Goal: Transaction & Acquisition: Purchase product/service

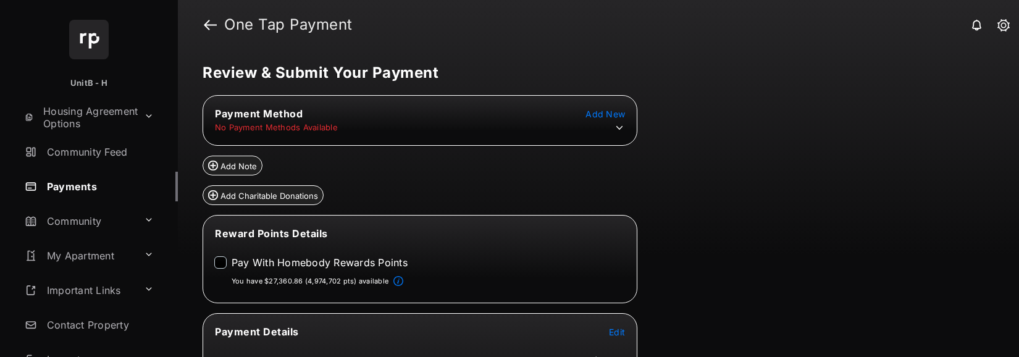
click at [313, 128] on td "No Payment Methods Available" at bounding box center [276, 127] width 124 height 11
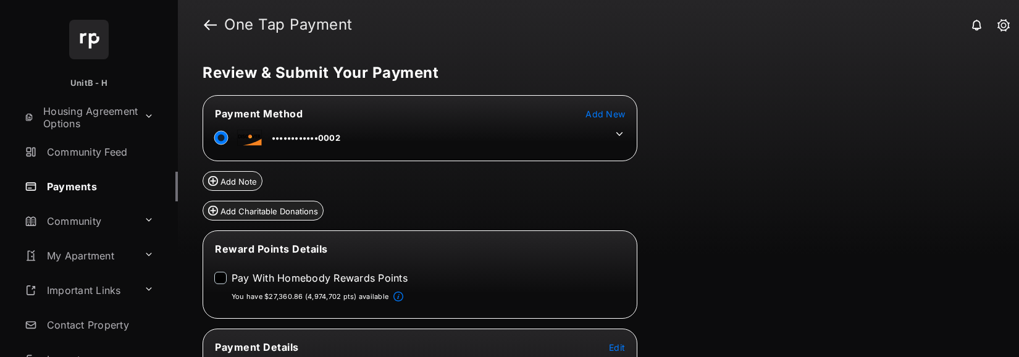
click at [620, 139] on icon at bounding box center [619, 133] width 11 height 11
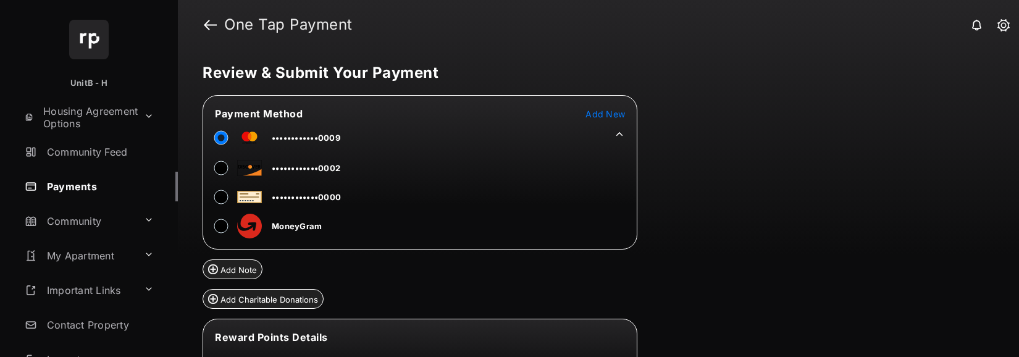
click at [724, 167] on div "Review & Submit Your Payment Payment Method Add New ••••••••••••0009 ••••••••••…" at bounding box center [598, 203] width 841 height 308
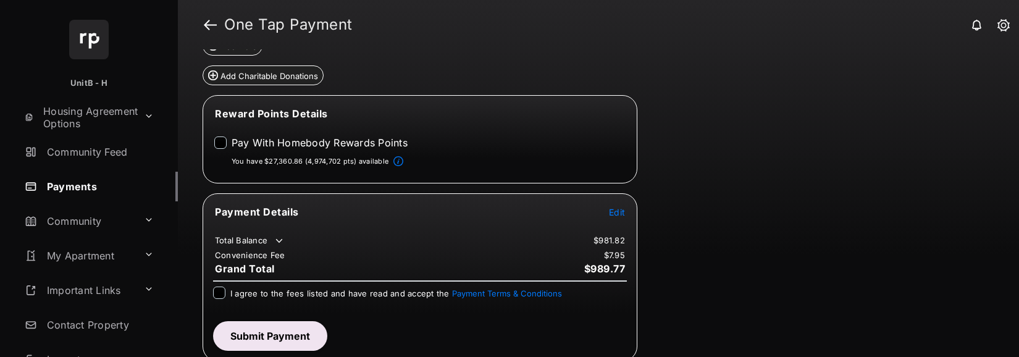
scroll to position [229, 0]
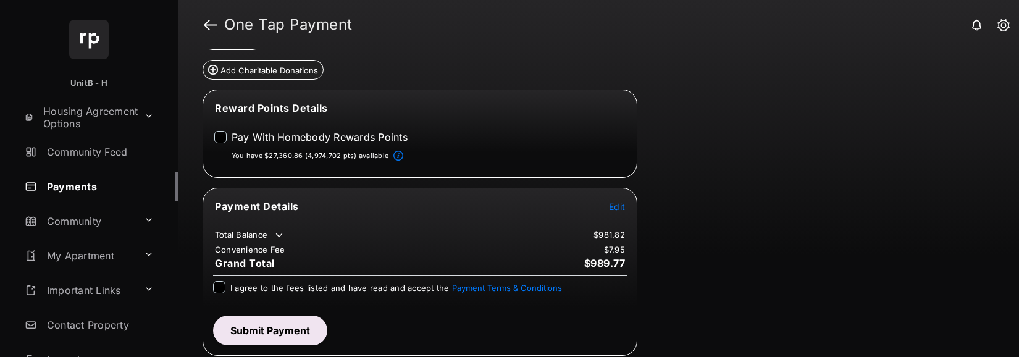
click at [620, 212] on td "Edit" at bounding box center [616, 207] width 17 height 14
click at [624, 204] on span "Edit" at bounding box center [617, 206] width 16 height 11
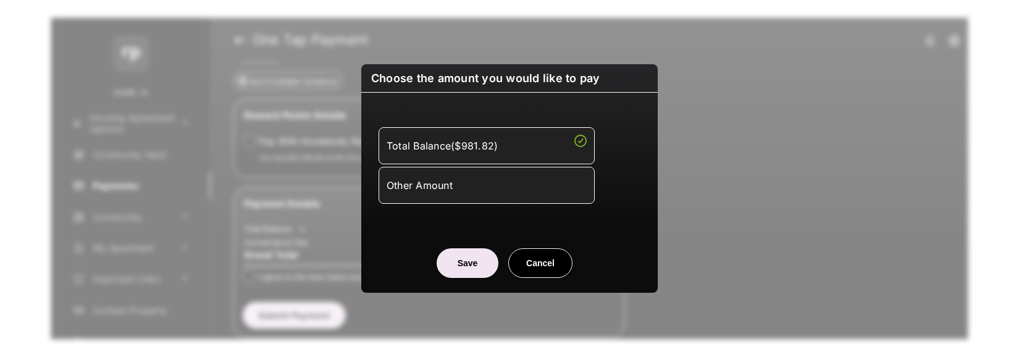
click at [452, 188] on div "Other Amount" at bounding box center [487, 185] width 200 height 21
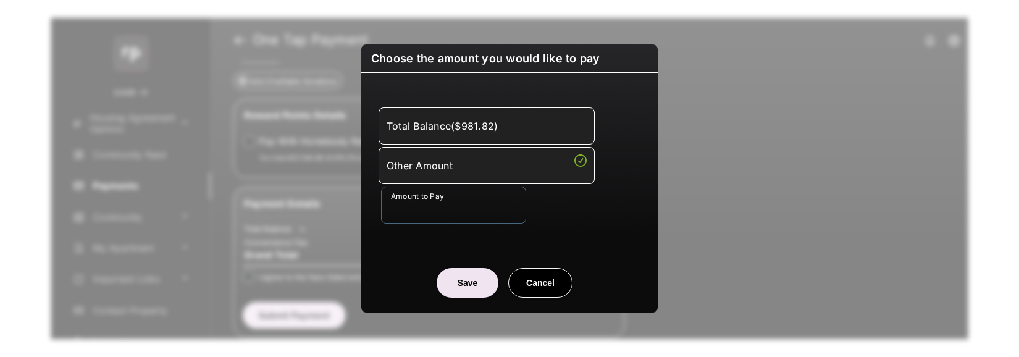
click at [455, 214] on input "Amount to Pay" at bounding box center [453, 205] width 145 height 37
type input "**"
click at [476, 284] on button "Save" at bounding box center [468, 283] width 62 height 30
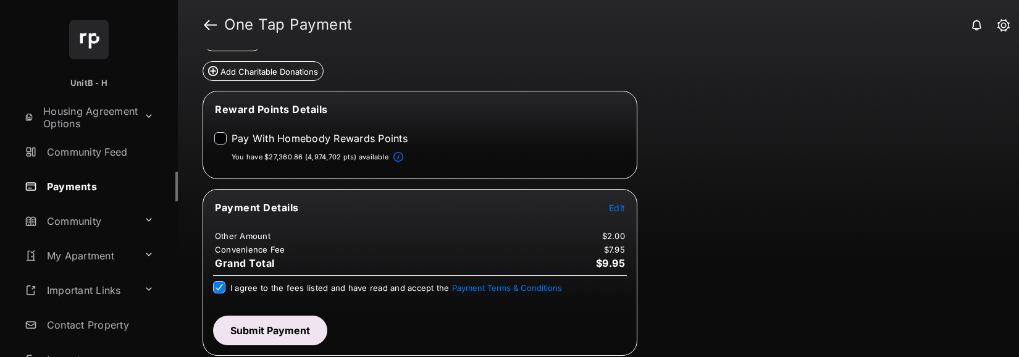
click at [286, 327] on button "Submit Payment" at bounding box center [270, 331] width 114 height 30
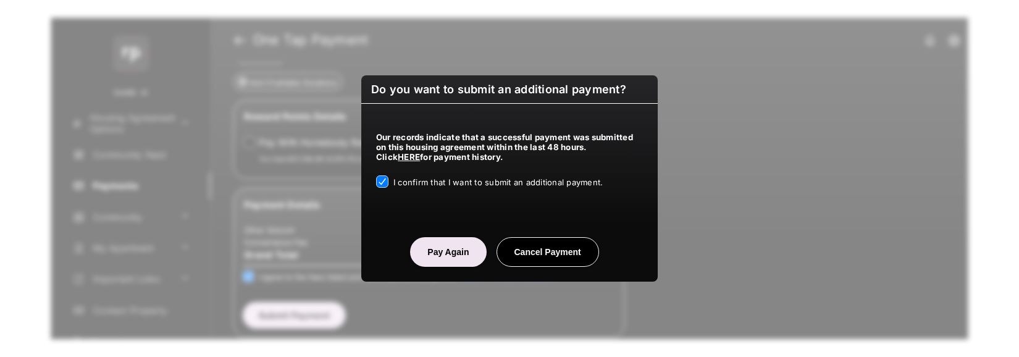
click at [442, 250] on button "Pay Again" at bounding box center [448, 252] width 76 height 30
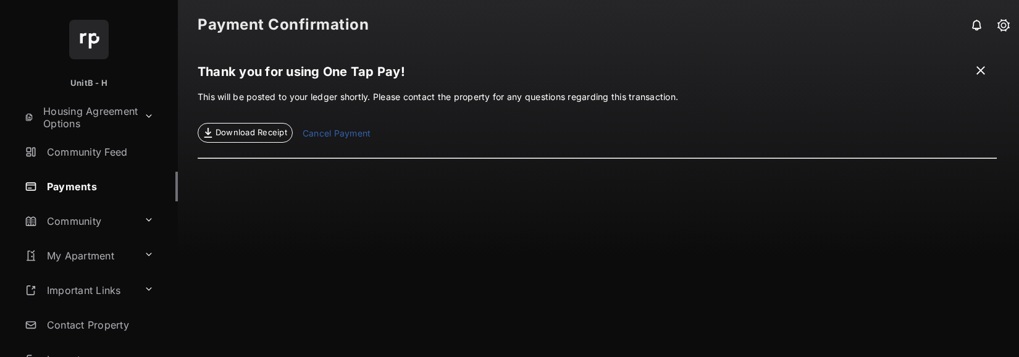
click at [978, 70] on span at bounding box center [981, 71] width 12 height 15
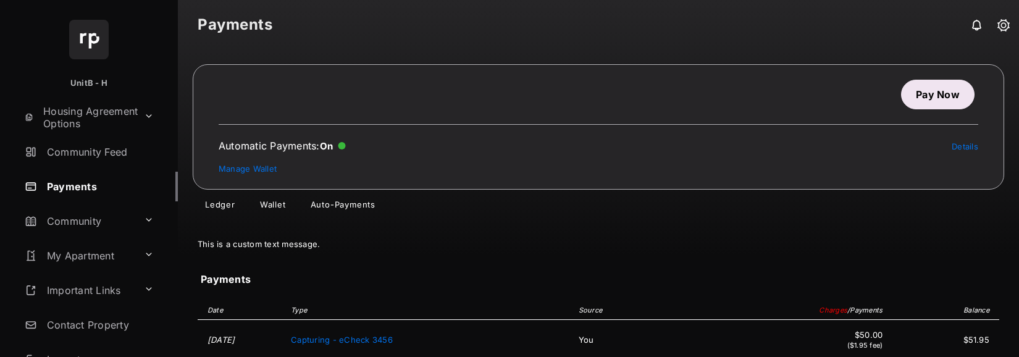
click at [938, 98] on link "Pay Now" at bounding box center [938, 95] width 74 height 30
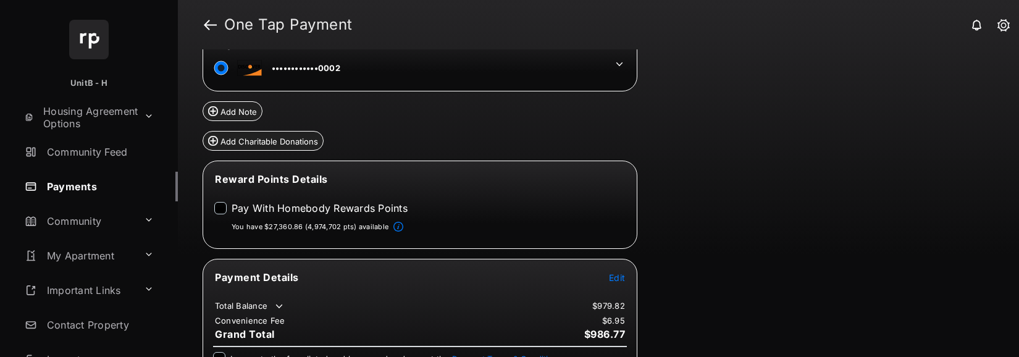
scroll to position [10, 0]
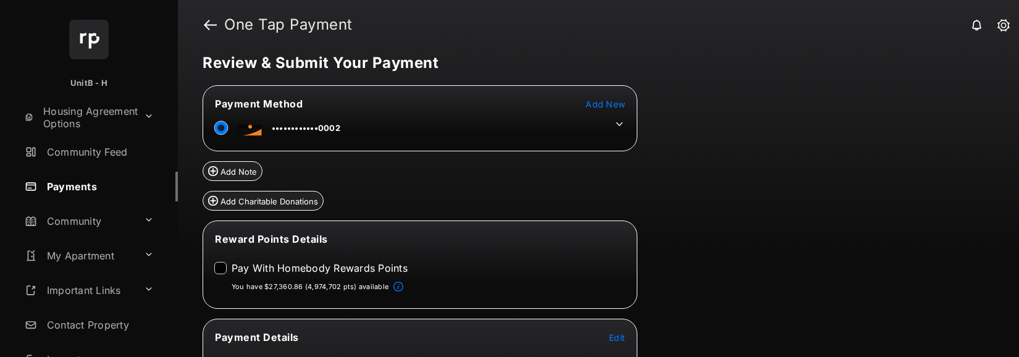
click at [620, 122] on icon at bounding box center [619, 124] width 11 height 11
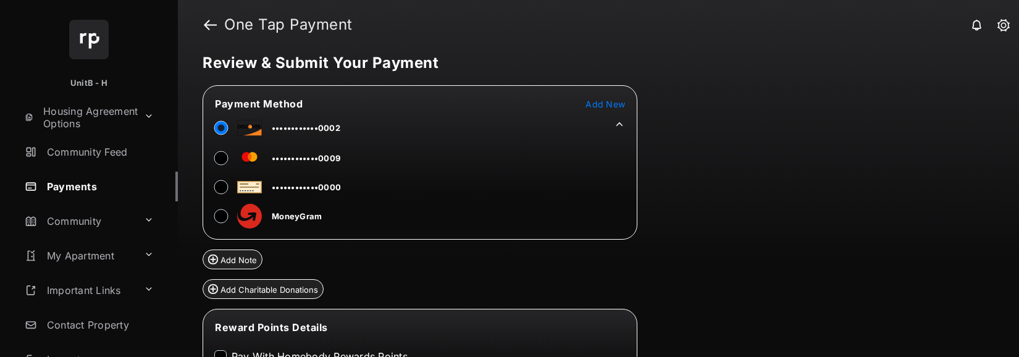
click at [717, 136] on div "Review & Submit Your Payment Payment Method Add New ••••••••••••0002 ••••••••••…" at bounding box center [598, 203] width 841 height 308
click at [755, 170] on div "Review & Submit Your Payment Payment Method Add New ••••••••••••0002 ••••••••••…" at bounding box center [598, 203] width 841 height 308
click at [742, 230] on div "Review & Submit Your Payment Payment Method Add New ••••••••••••0002 ••••••••••…" at bounding box center [598, 203] width 841 height 308
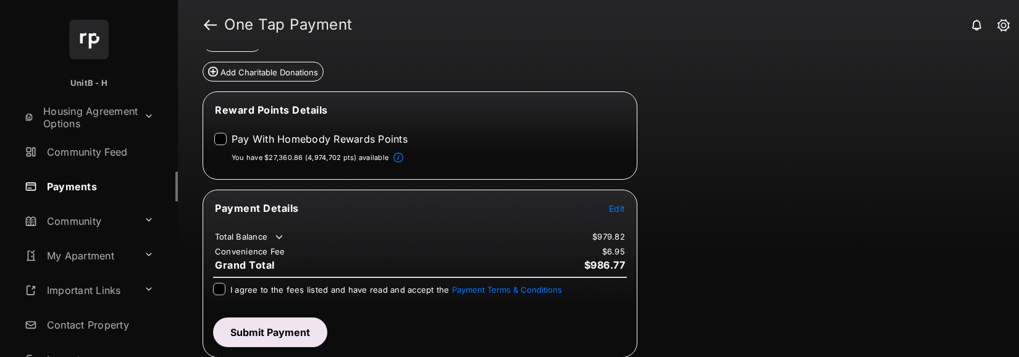
scroll to position [229, 0]
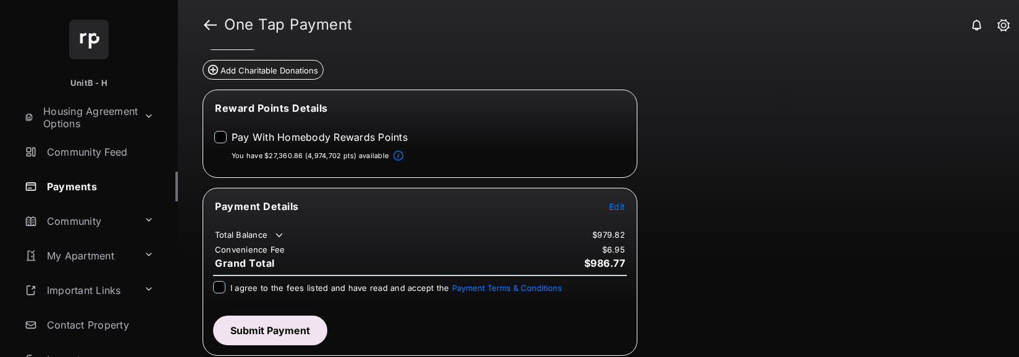
click at [622, 207] on span "Edit" at bounding box center [617, 206] width 16 height 11
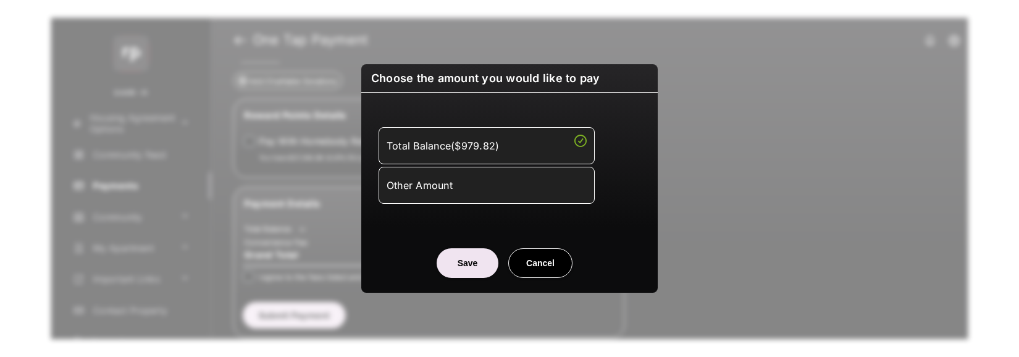
click at [456, 185] on div "Other Amount" at bounding box center [487, 185] width 200 height 21
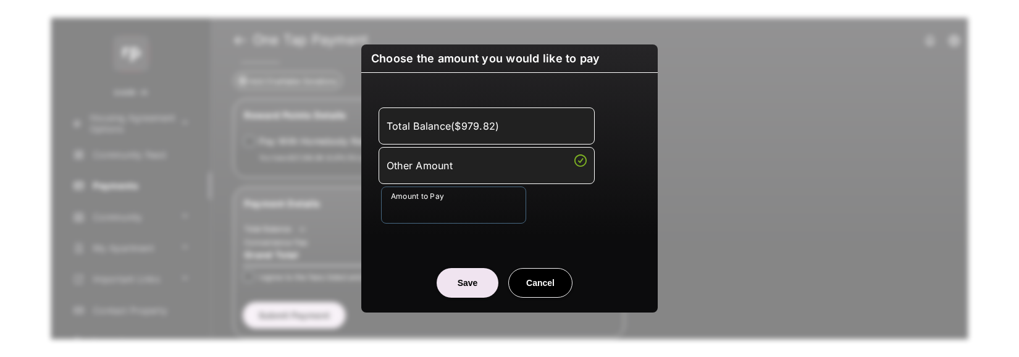
click at [410, 208] on input "Amount to Pay" at bounding box center [453, 205] width 145 height 37
type input "**"
click at [470, 280] on button "Save" at bounding box center [468, 283] width 62 height 30
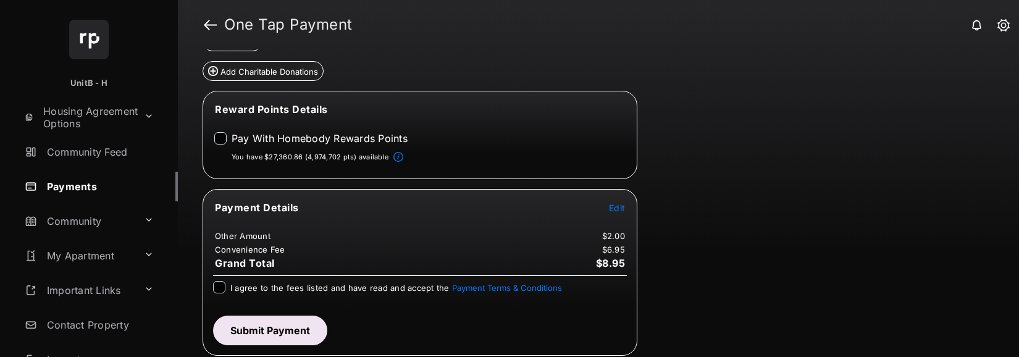
click at [210, 286] on div "I agree to the fees listed and have read and accept the Payment Terms & Conditi…" at bounding box center [420, 293] width 429 height 25
click at [270, 327] on button "Submit Payment" at bounding box center [270, 331] width 114 height 30
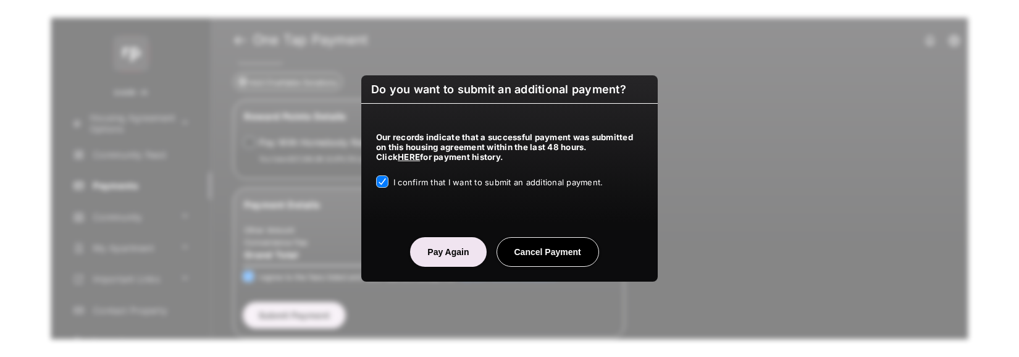
click at [461, 258] on button "Pay Again" at bounding box center [448, 252] width 76 height 30
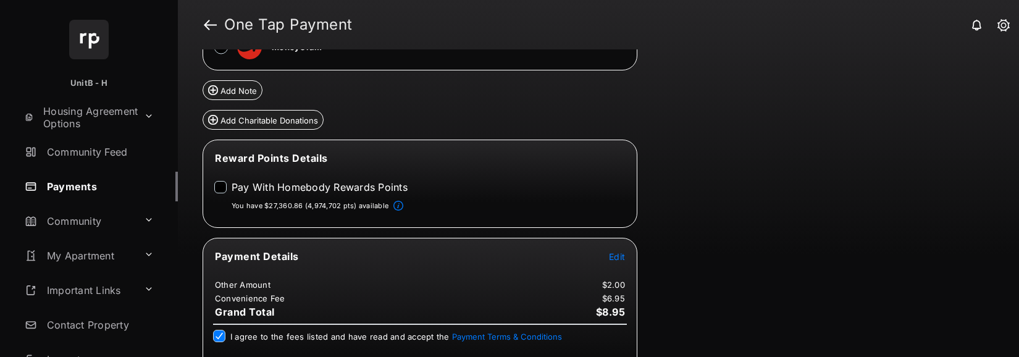
scroll to position [0, 0]
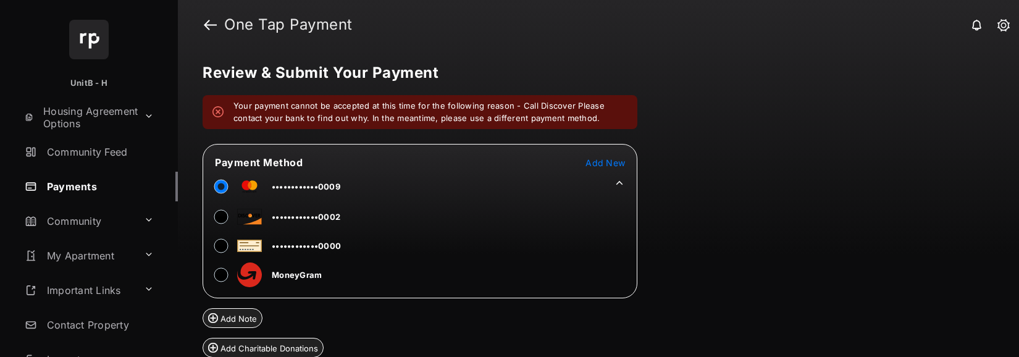
click at [736, 201] on div "Review & Submit Your Payment Your payment cannot be accepted at this time for t…" at bounding box center [598, 203] width 841 height 308
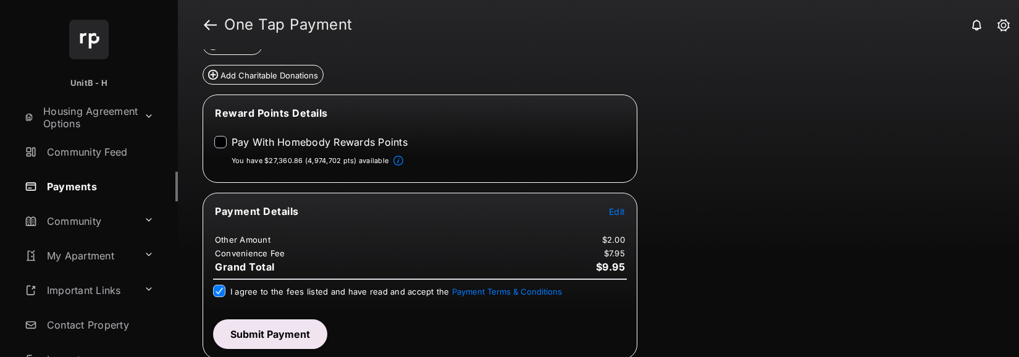
scroll to position [277, 0]
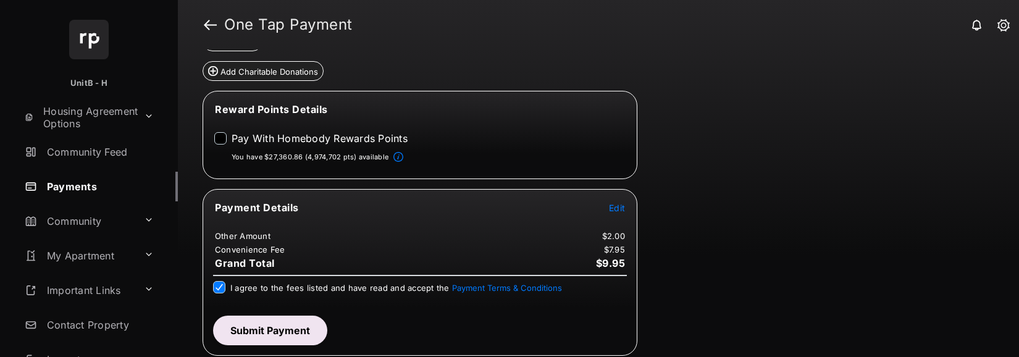
click at [279, 330] on button "Submit Payment" at bounding box center [270, 331] width 114 height 30
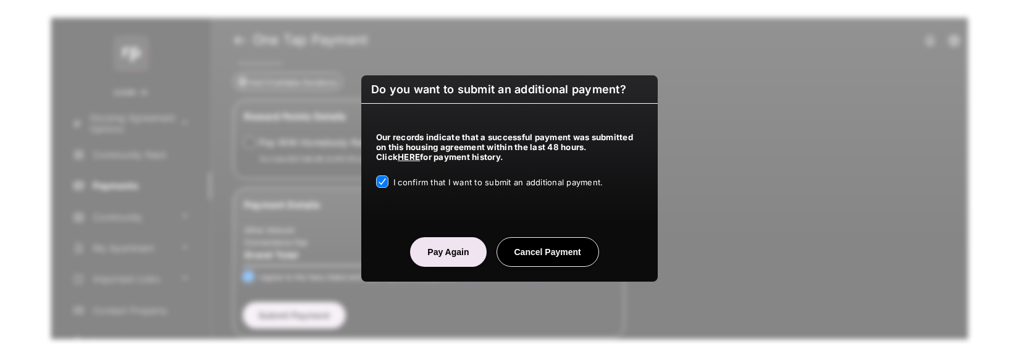
click at [446, 251] on button "Pay Again" at bounding box center [448, 252] width 76 height 30
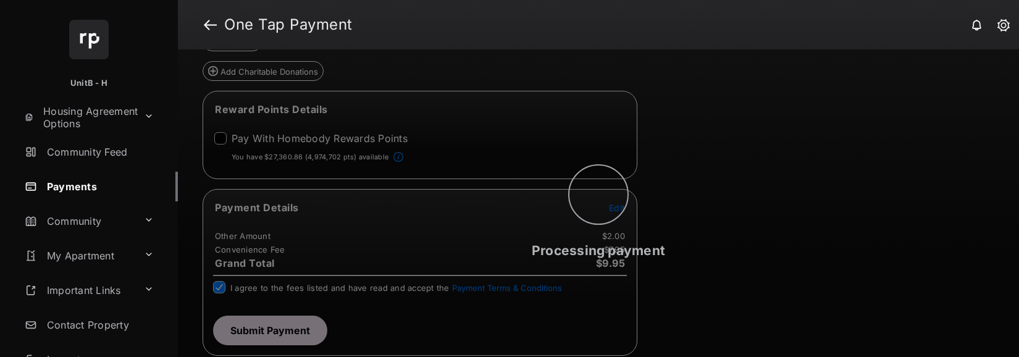
click at [851, 326] on div "Processing payment" at bounding box center [598, 203] width 841 height 308
